Goal: Task Accomplishment & Management: Manage account settings

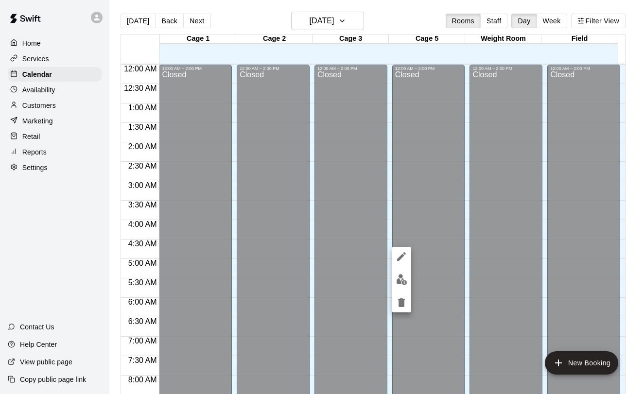
scroll to position [564, 0]
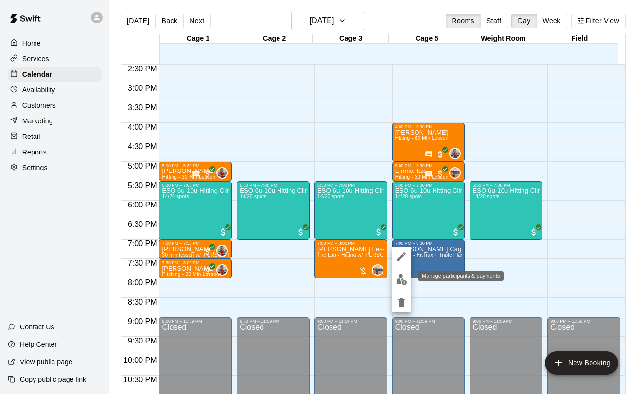
click at [404, 282] on img "edit" at bounding box center [401, 279] width 11 height 11
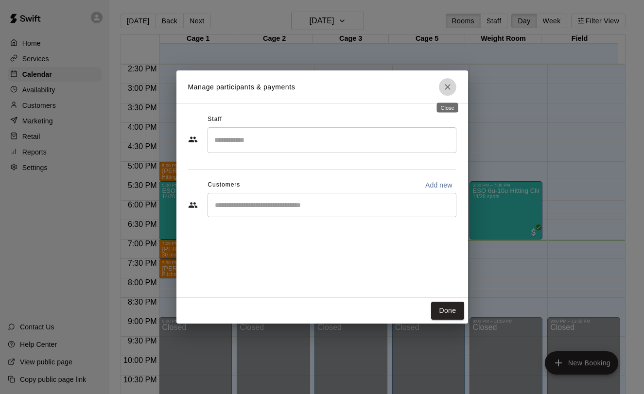
click at [450, 92] on icon "Close" at bounding box center [448, 87] width 10 height 10
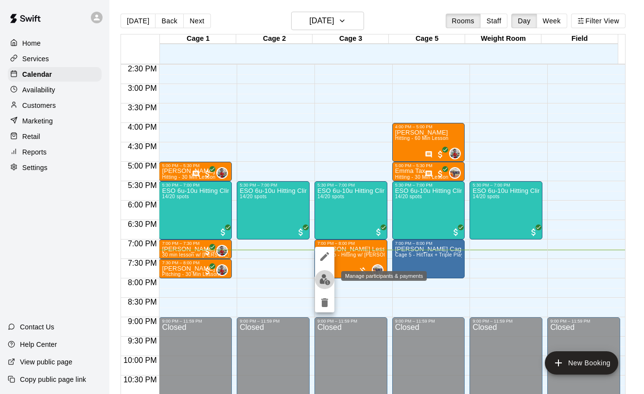
click at [328, 279] on img "edit" at bounding box center [324, 279] width 11 height 11
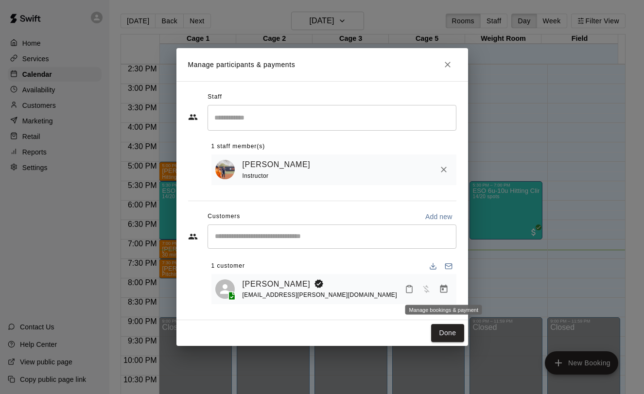
click at [441, 288] on icon "Manage bookings & payment" at bounding box center [444, 289] width 10 height 10
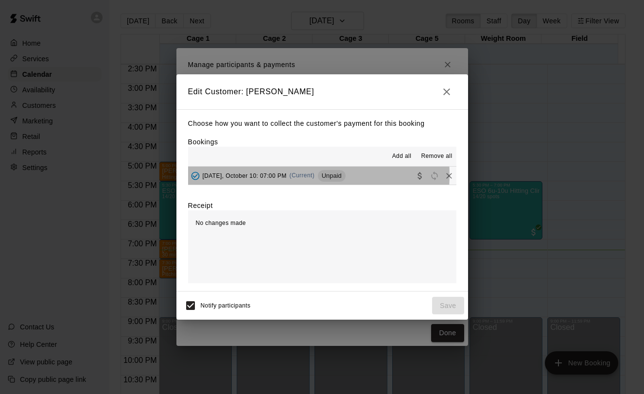
click at [293, 175] on span "(Current)" at bounding box center [302, 175] width 25 height 7
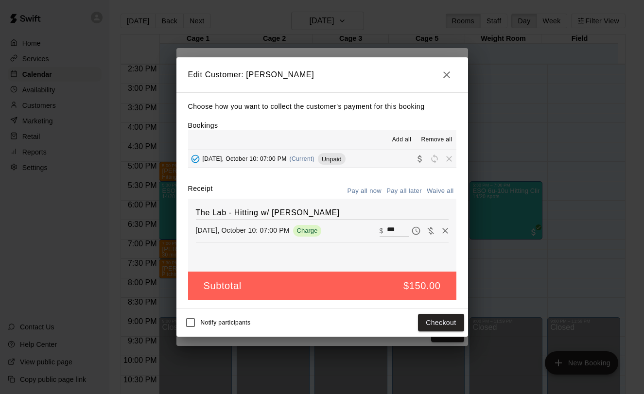
click at [388, 230] on input "***" at bounding box center [397, 231] width 21 height 13
type input "***"
click at [457, 319] on button "Checkout" at bounding box center [441, 323] width 46 height 18
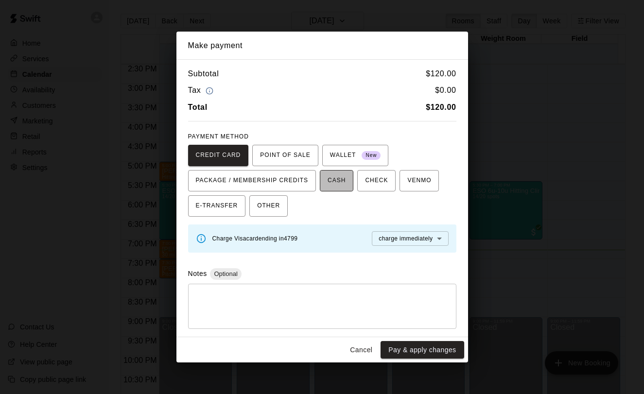
click at [334, 188] on span "CASH" at bounding box center [337, 181] width 18 height 16
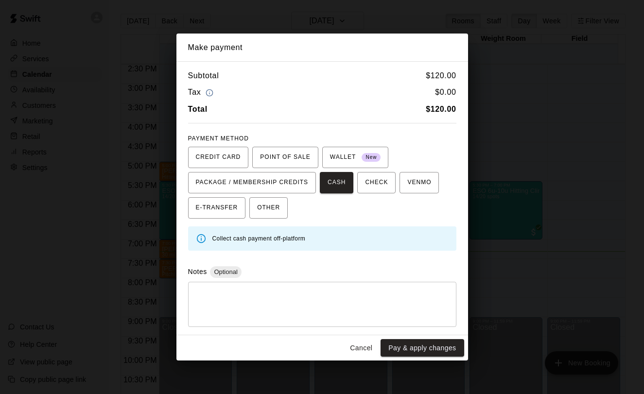
click at [362, 355] on button "Cancel" at bounding box center [361, 348] width 31 height 18
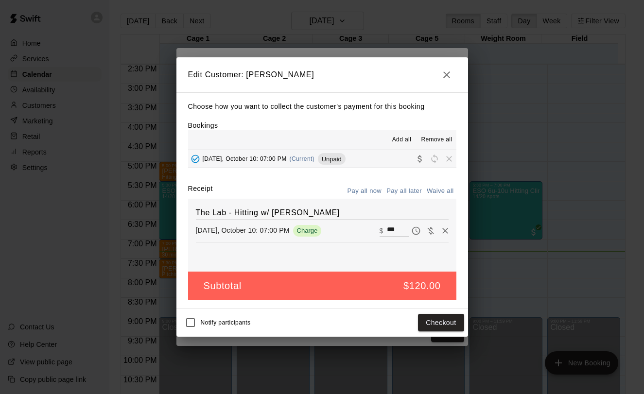
click at [443, 68] on button "button" at bounding box center [446, 74] width 19 height 19
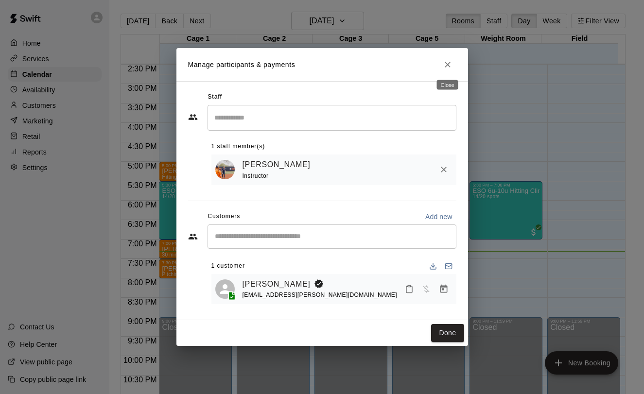
click at [450, 60] on icon "Close" at bounding box center [448, 65] width 10 height 10
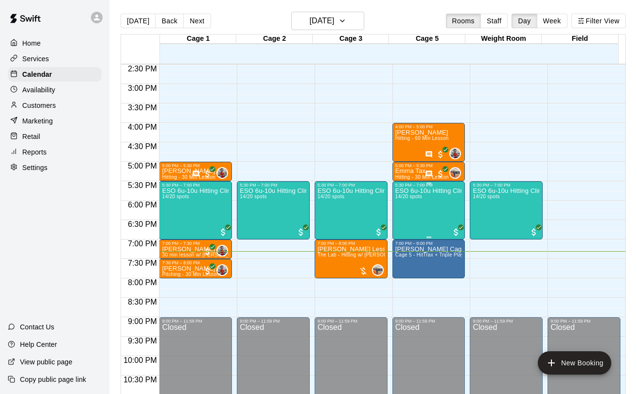
click at [409, 214] on div "ESO 6u-10u Hitting Clinic 14/20 spots" at bounding box center [428, 385] width 67 height 394
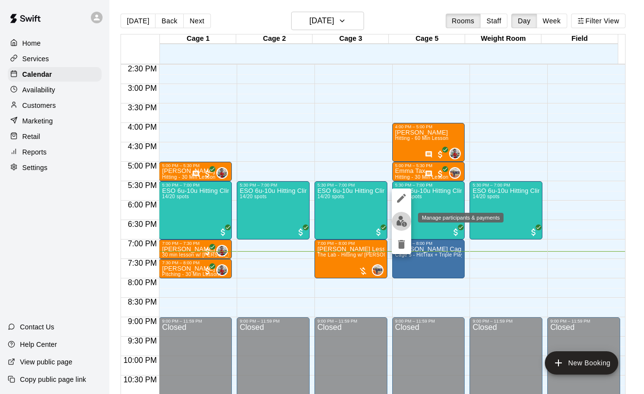
click at [403, 220] on img "edit" at bounding box center [401, 221] width 11 height 11
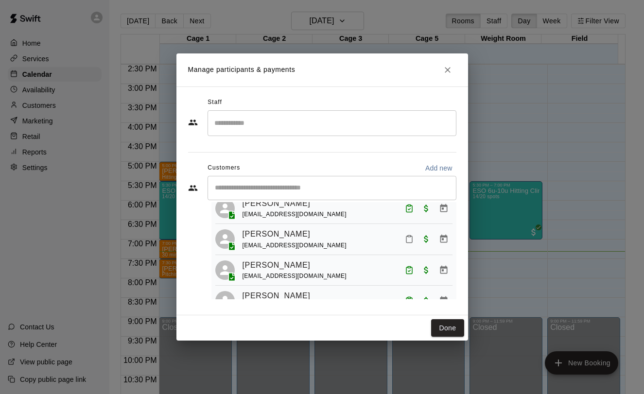
scroll to position [158, 0]
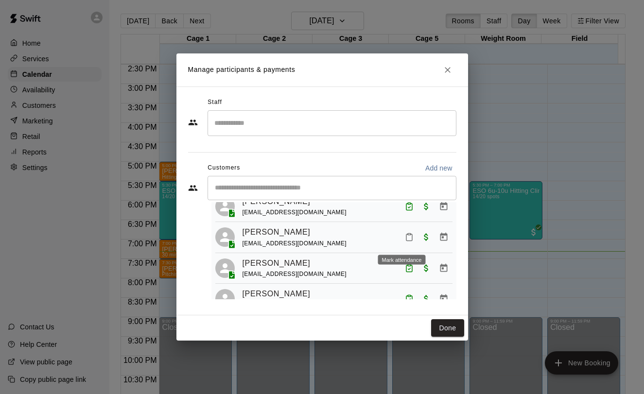
click at [405, 237] on icon "Mark attendance" at bounding box center [409, 237] width 9 height 9
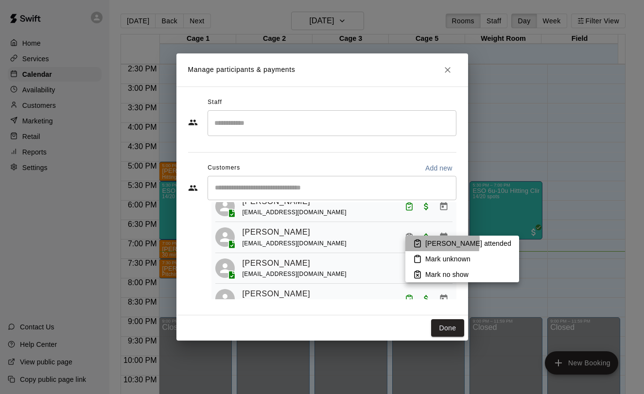
click at [410, 242] on li "[PERSON_NAME] attended" at bounding box center [462, 244] width 114 height 16
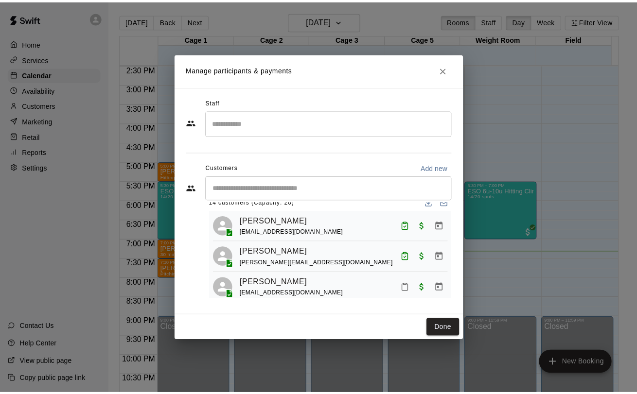
scroll to position [0, 0]
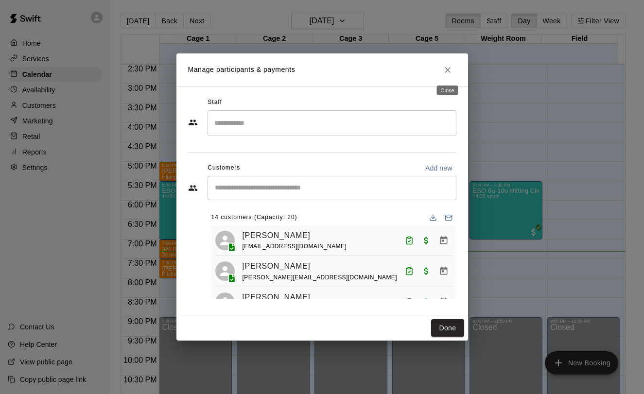
click at [447, 72] on icon "Close" at bounding box center [448, 70] width 10 height 10
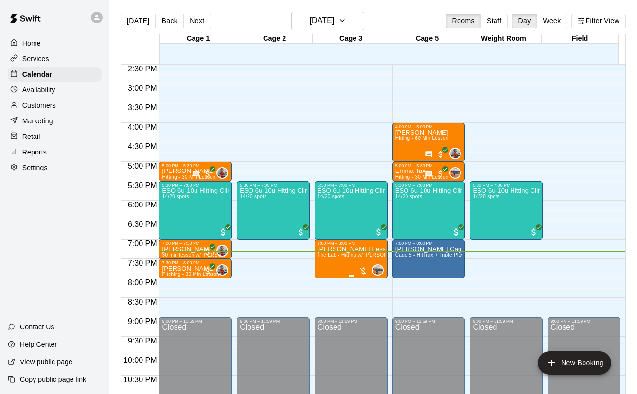
click at [326, 256] on span "The Lab - Hitting w/ [PERSON_NAME]" at bounding box center [361, 254] width 89 height 5
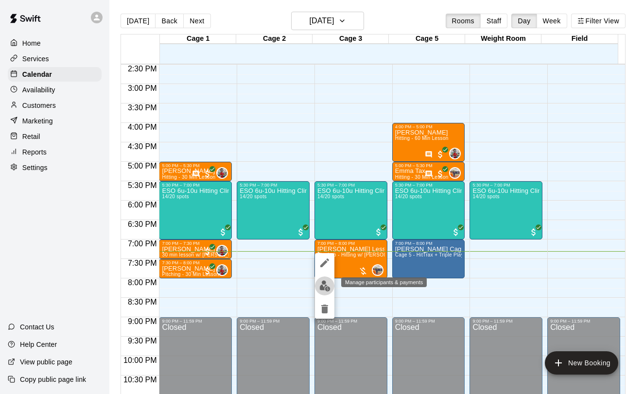
click at [325, 288] on img "edit" at bounding box center [324, 285] width 11 height 11
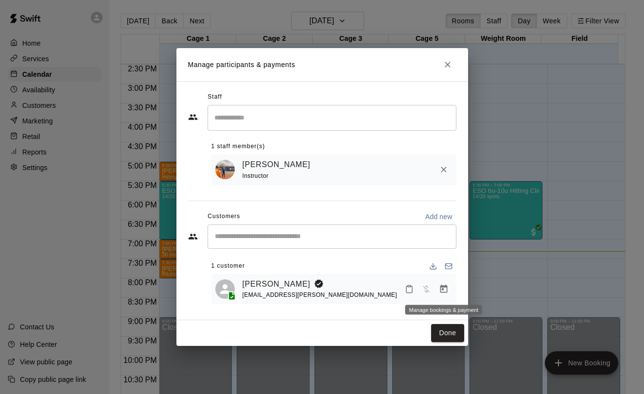
click at [441, 288] on icon "Manage bookings & payment" at bounding box center [444, 289] width 10 height 10
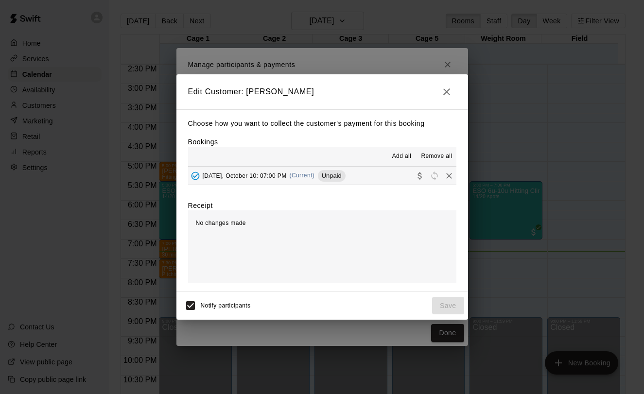
click at [280, 177] on span "[DATE], October 10: 07:00 PM" at bounding box center [245, 175] width 84 height 7
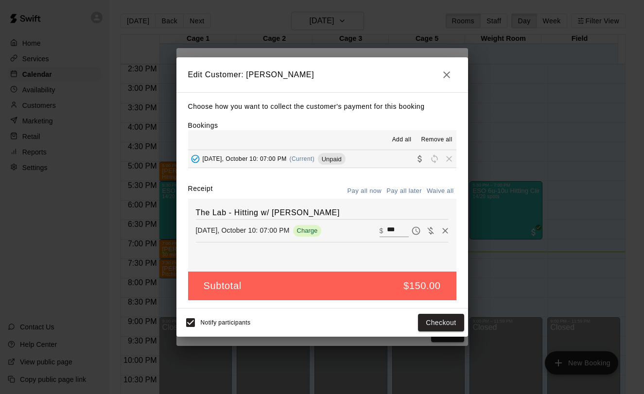
click at [388, 230] on input "***" at bounding box center [397, 231] width 21 height 13
type input "***"
click at [432, 326] on button "Checkout" at bounding box center [441, 323] width 46 height 18
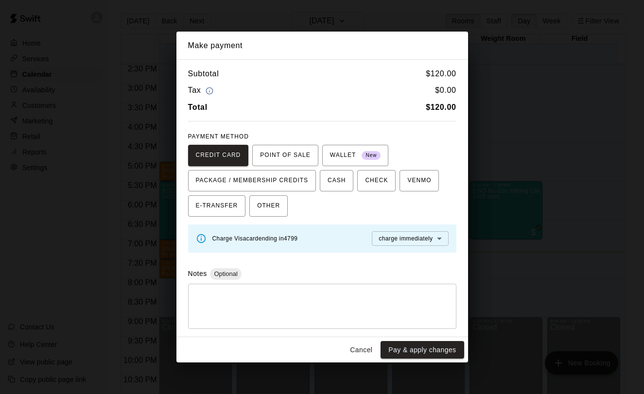
drag, startPoint x: 329, startPoint y: 182, endPoint x: 332, endPoint y: 199, distance: 17.3
click at [329, 181] on span "CASH" at bounding box center [337, 181] width 18 height 16
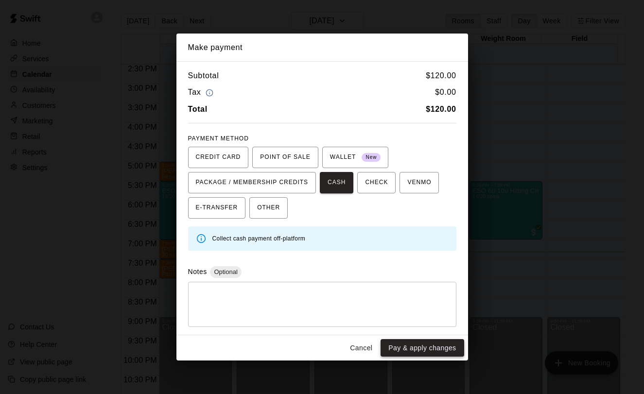
click at [403, 348] on button "Pay & apply changes" at bounding box center [422, 348] width 83 height 18
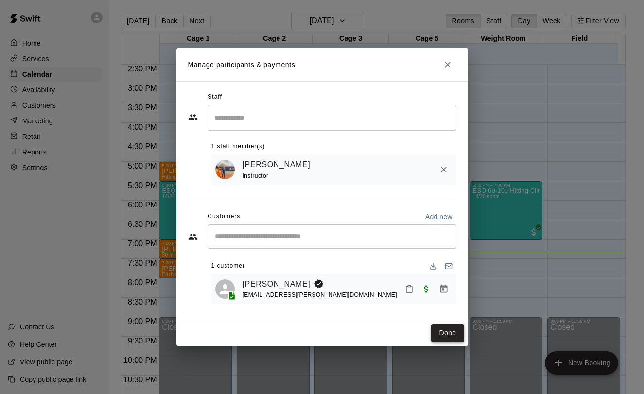
click at [456, 331] on button "Done" at bounding box center [447, 333] width 33 height 18
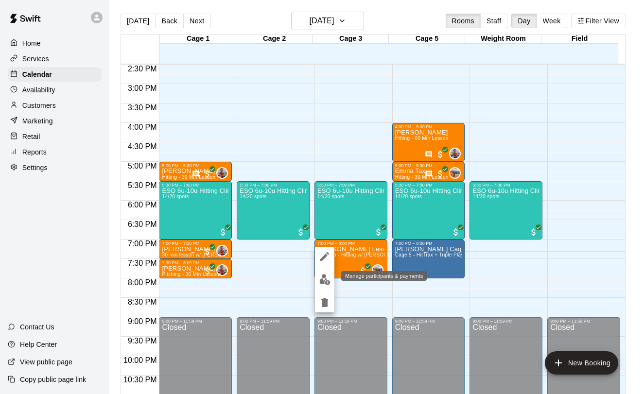
click at [326, 278] on img "edit" at bounding box center [324, 279] width 11 height 11
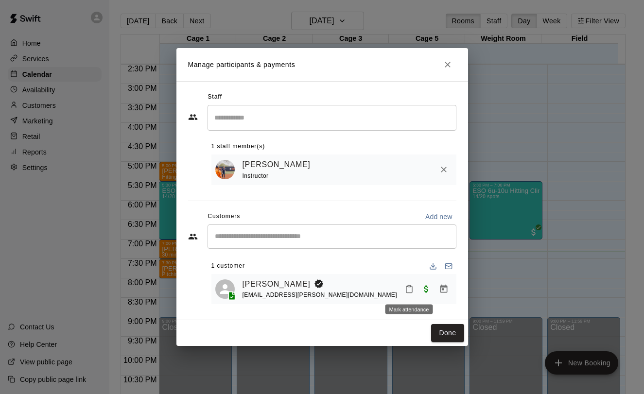
click at [411, 291] on icon "Mark attendance" at bounding box center [409, 289] width 9 height 9
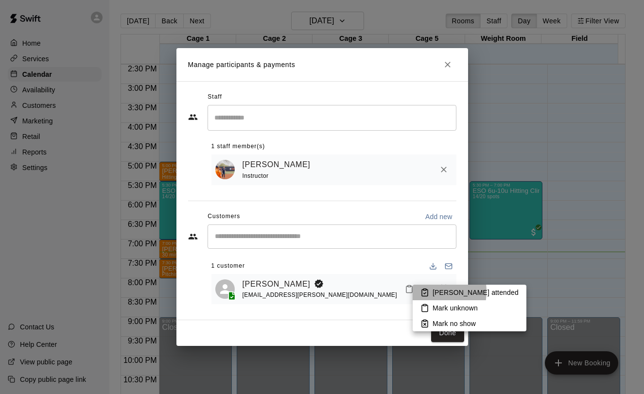
click at [426, 292] on icon at bounding box center [424, 292] width 9 height 9
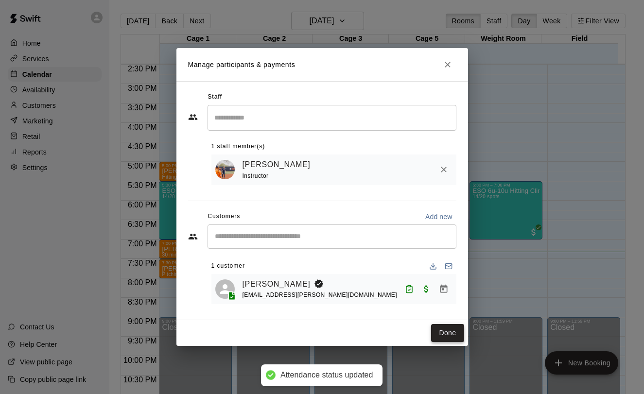
click at [441, 333] on button "Done" at bounding box center [447, 333] width 33 height 18
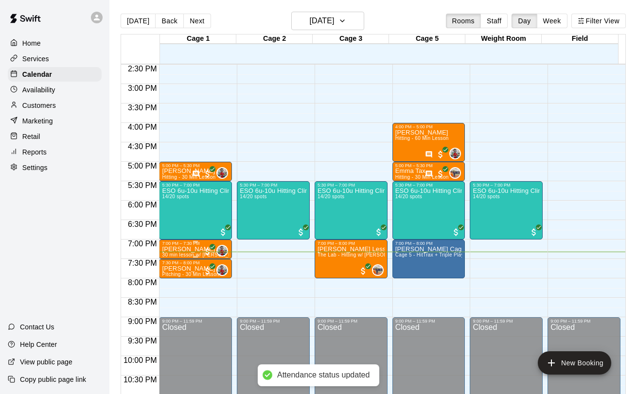
click at [184, 249] on p "[PERSON_NAME]" at bounding box center [195, 249] width 67 height 0
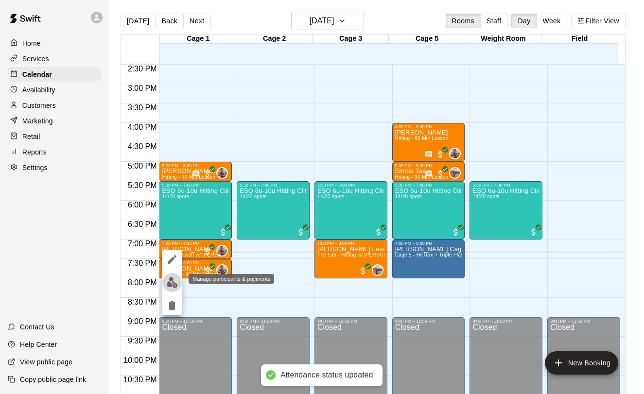
click at [172, 276] on button "edit" at bounding box center [171, 282] width 19 height 19
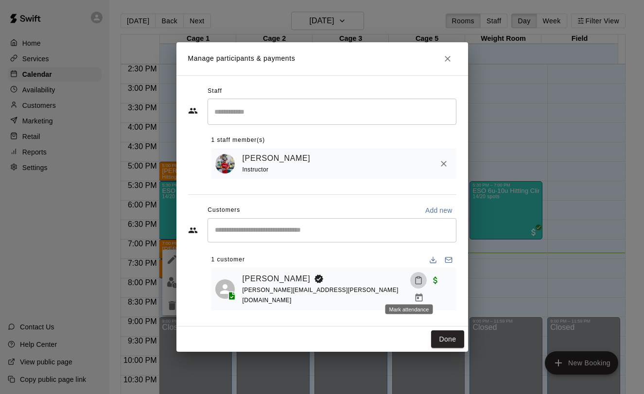
click at [414, 285] on icon "Mark attendance" at bounding box center [418, 280] width 9 height 9
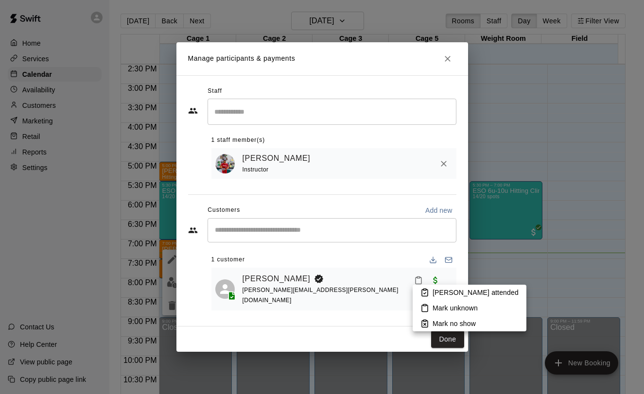
drag, startPoint x: 428, startPoint y: 287, endPoint x: 431, endPoint y: 292, distance: 5.7
click at [428, 288] on li "[PERSON_NAME] attended" at bounding box center [470, 293] width 114 height 16
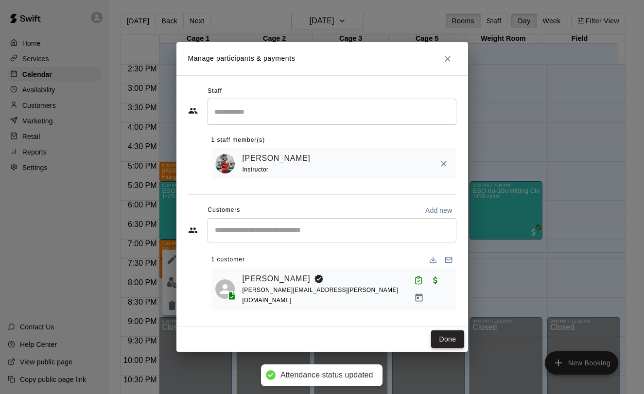
click at [448, 332] on button "Done" at bounding box center [447, 340] width 33 height 18
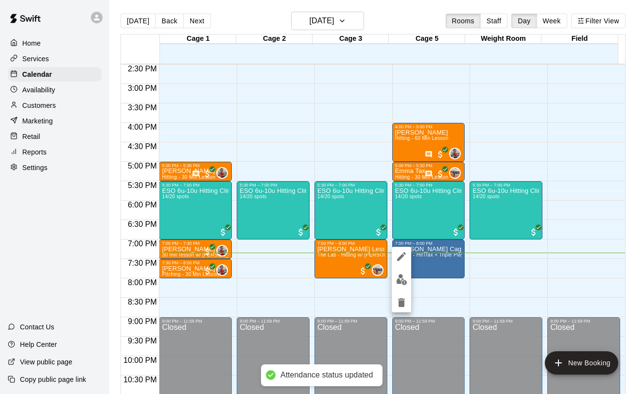
click at [399, 281] on img "edit" at bounding box center [401, 279] width 11 height 11
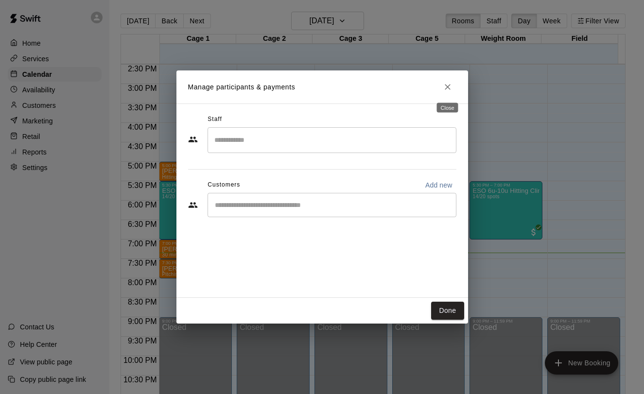
click at [444, 89] on icon "Close" at bounding box center [448, 87] width 10 height 10
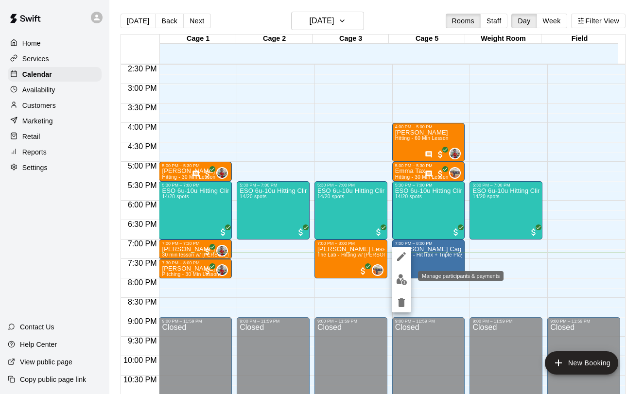
click at [403, 273] on button "edit" at bounding box center [401, 279] width 19 height 19
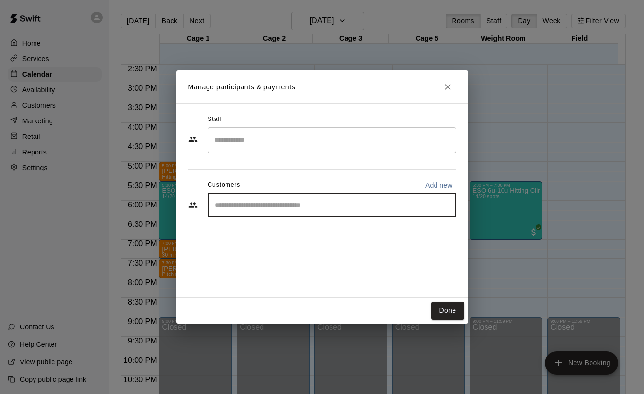
click at [333, 206] on input "Start typing to search customers..." at bounding box center [332, 205] width 240 height 10
type input "**********"
click at [447, 90] on icon "Close" at bounding box center [448, 87] width 10 height 10
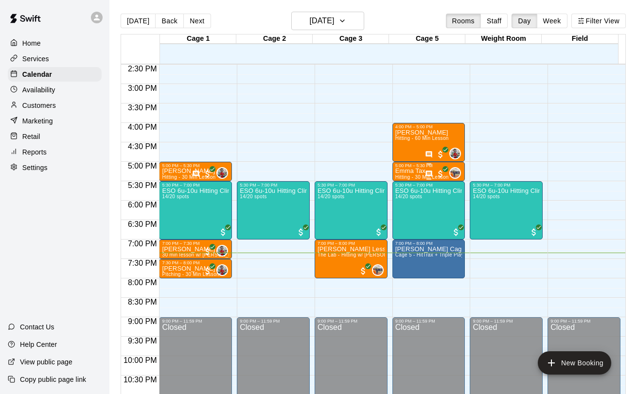
click at [398, 171] on p "Emma Tax" at bounding box center [421, 171] width 53 height 0
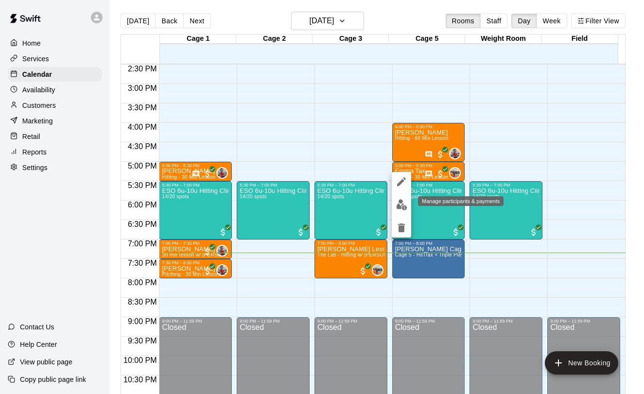
click at [397, 206] on img "edit" at bounding box center [401, 204] width 11 height 11
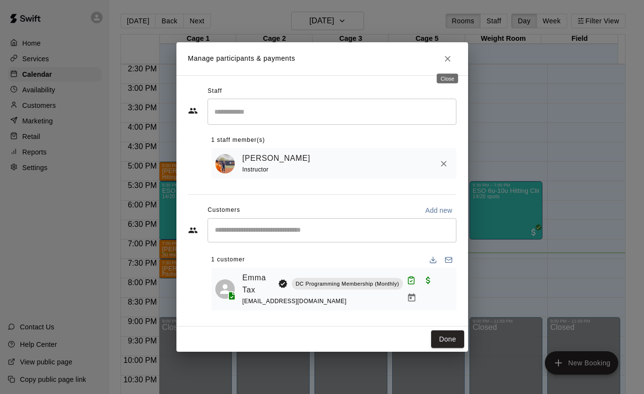
click at [453, 56] on button "Close" at bounding box center [448, 59] width 18 height 18
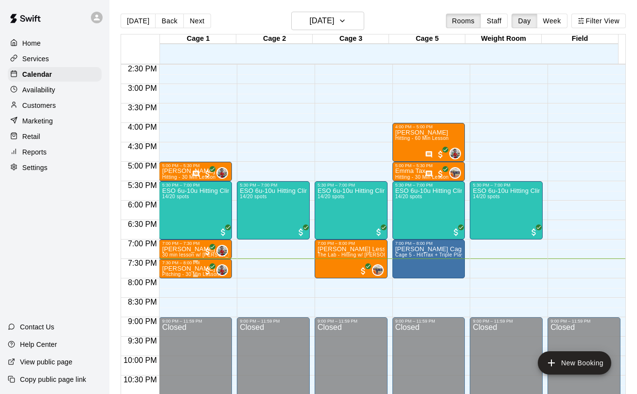
click at [190, 269] on p "[PERSON_NAME]" at bounding box center [190, 269] width 57 height 0
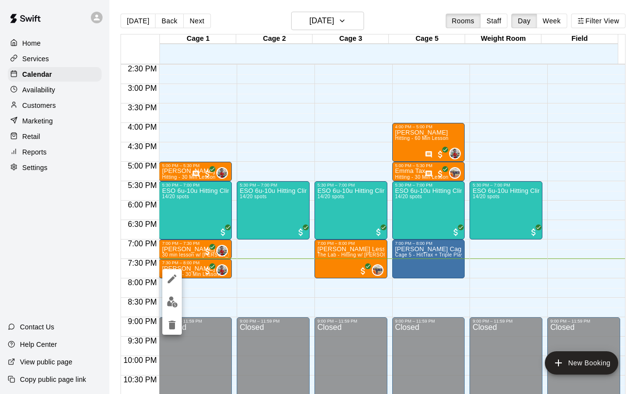
click at [171, 299] on img "edit" at bounding box center [172, 302] width 11 height 11
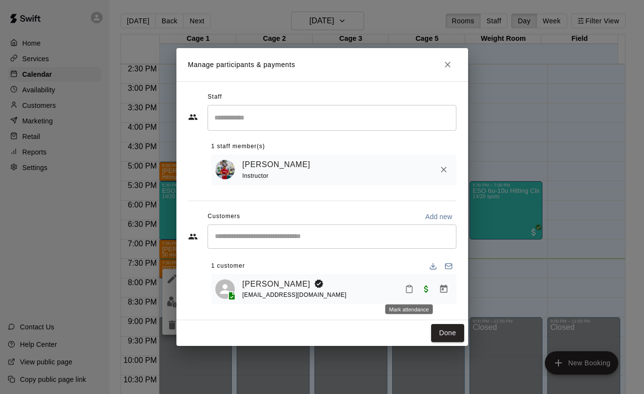
click at [407, 290] on icon "Mark attendance" at bounding box center [409, 289] width 9 height 9
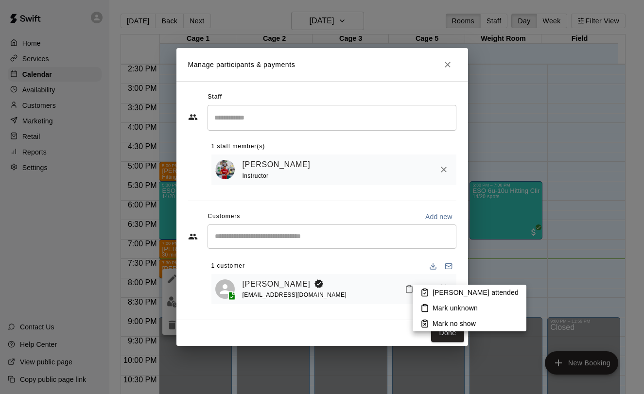
click at [427, 292] on icon at bounding box center [425, 293] width 6 height 7
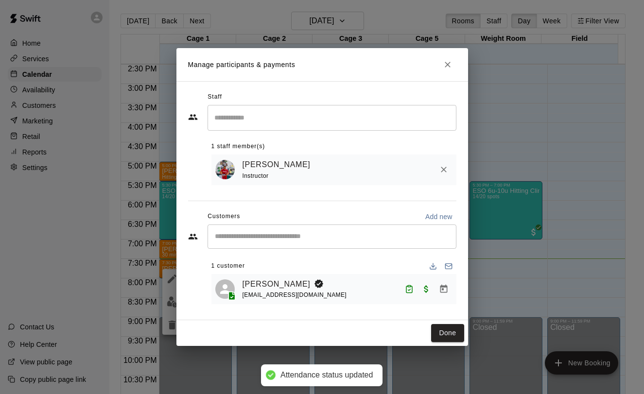
click at [453, 331] on button "Done" at bounding box center [447, 333] width 33 height 18
